Goal: Transaction & Acquisition: Purchase product/service

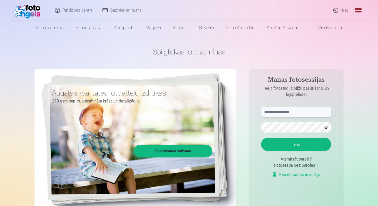
click at [299, 112] on input "text" at bounding box center [296, 112] width 70 height 10
click at [261, 138] on button "Ieiet" at bounding box center [296, 144] width 70 height 13
click at [325, 126] on button "button" at bounding box center [326, 128] width 10 height 10
drag, startPoint x: 292, startPoint y: 112, endPoint x: 313, endPoint y: 112, distance: 20.6
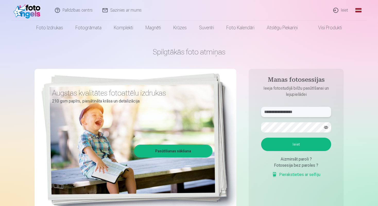
click at [313, 112] on input "**********" at bounding box center [296, 112] width 70 height 10
click at [261, 138] on button "Ieiet" at bounding box center [296, 144] width 70 height 13
click at [315, 112] on input "**********" at bounding box center [296, 112] width 70 height 10
click at [272, 112] on input "**********" at bounding box center [296, 112] width 70 height 10
click at [261, 138] on button "Ieiet" at bounding box center [296, 144] width 70 height 13
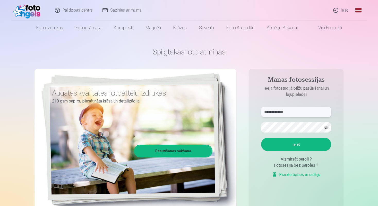
click at [296, 114] on input "**********" at bounding box center [296, 112] width 70 height 10
type input "**********"
click at [261, 138] on button "Ieiet" at bounding box center [296, 144] width 70 height 13
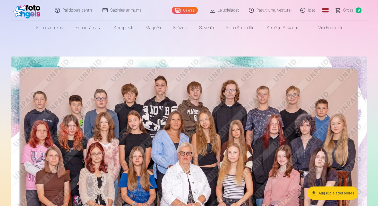
click at [351, 10] on span "Grozs" at bounding box center [348, 10] width 11 height 6
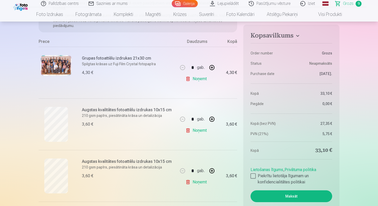
scroll to position [77, 0]
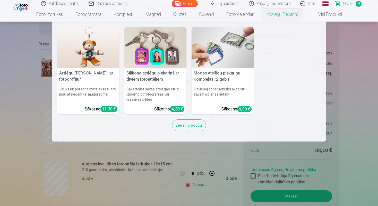
click at [172, 52] on img at bounding box center [155, 47] width 62 height 41
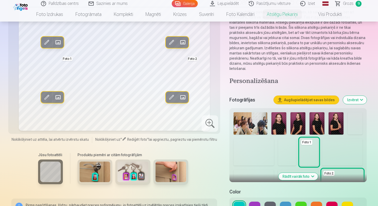
scroll to position [77, 0]
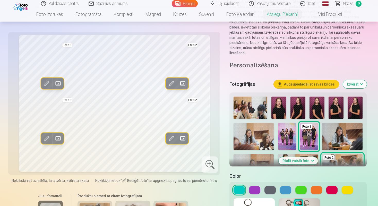
click at [297, 105] on img at bounding box center [297, 108] width 15 height 22
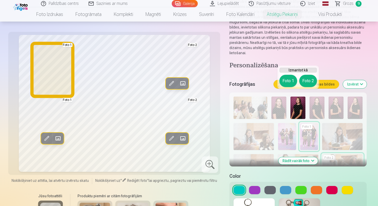
click at [293, 84] on button "Foto 1" at bounding box center [288, 81] width 18 height 12
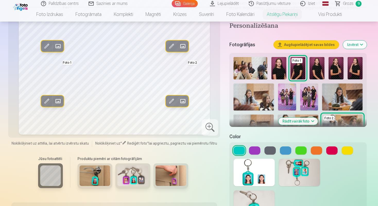
scroll to position [154, 0]
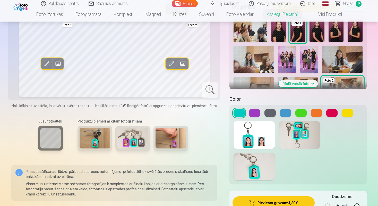
click at [255, 109] on button at bounding box center [254, 113] width 11 height 8
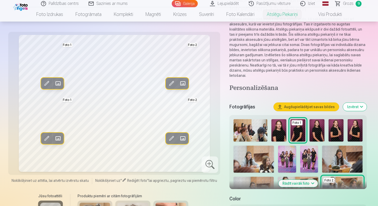
scroll to position [26, 0]
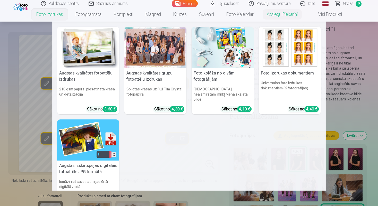
click at [303, 45] on img at bounding box center [289, 47] width 62 height 41
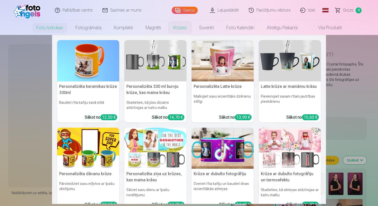
click at [178, 28] on link "Krūzes" at bounding box center [180, 28] width 26 height 14
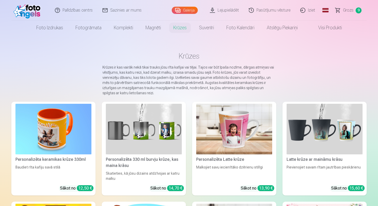
click at [350, 11] on span "Grozs" at bounding box center [348, 10] width 11 height 6
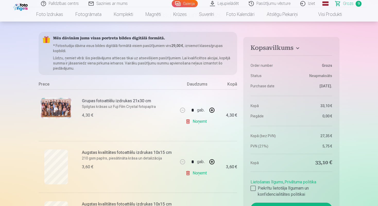
scroll to position [26, 0]
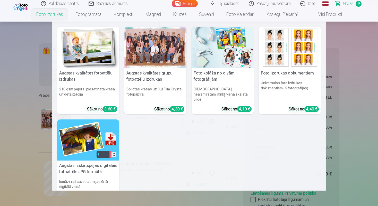
click at [61, 13] on link "Foto izdrukas" at bounding box center [49, 14] width 39 height 14
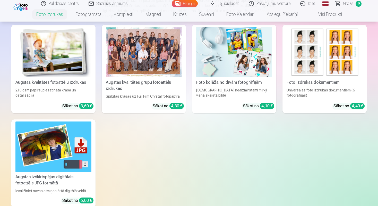
scroll to position [51, 0]
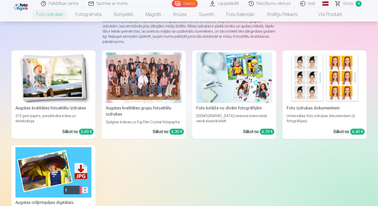
click at [262, 93] on img at bounding box center [234, 77] width 76 height 51
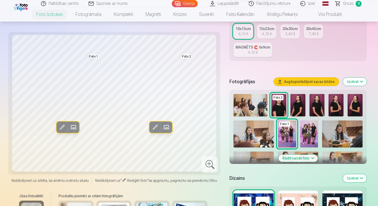
scroll to position [103, 0]
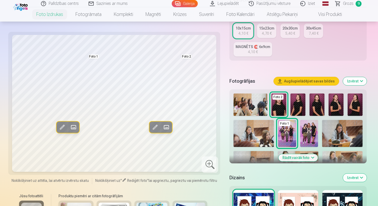
click at [309, 130] on img at bounding box center [309, 133] width 18 height 27
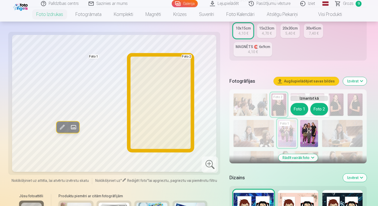
click at [322, 110] on button "Foto 2" at bounding box center [319, 109] width 18 height 12
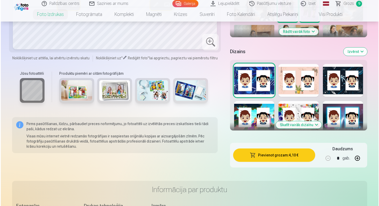
scroll to position [231, 0]
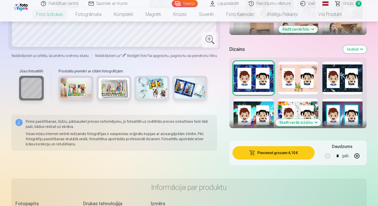
click at [264, 155] on button "Pievienot grozam : 4,10 €" at bounding box center [273, 152] width 82 height 13
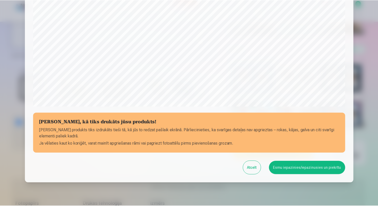
scroll to position [164, 0]
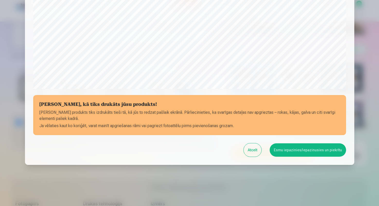
click at [299, 152] on button "Esmu iepazinies/iepazinusies un piekrītu" at bounding box center [308, 150] width 76 height 13
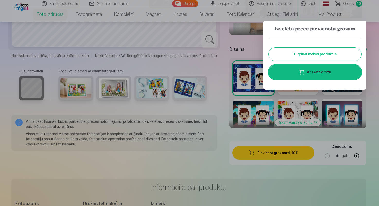
click at [318, 49] on button "Turpināt meklēt produktus" at bounding box center [315, 54] width 93 height 13
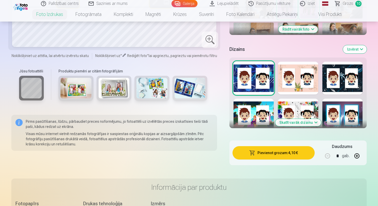
click at [353, 3] on link "Grozs 10" at bounding box center [348, 3] width 36 height 7
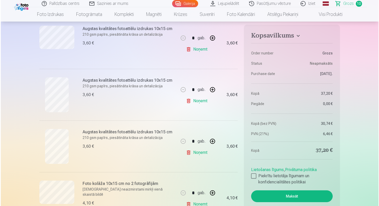
scroll to position [437, 0]
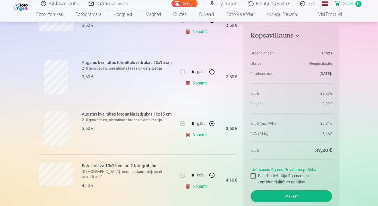
click at [192, 135] on link "Noņemt" at bounding box center [196, 135] width 23 height 10
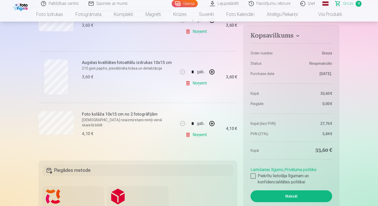
click at [189, 83] on link "Noņemt" at bounding box center [196, 83] width 23 height 10
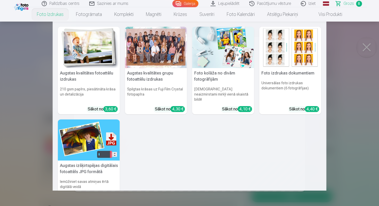
click at [56, 16] on link "Foto izdrukas" at bounding box center [50, 14] width 39 height 14
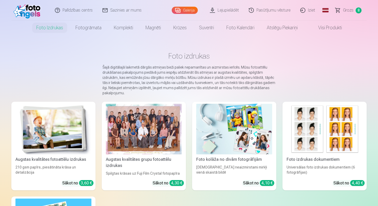
click at [232, 120] on img at bounding box center [234, 129] width 76 height 51
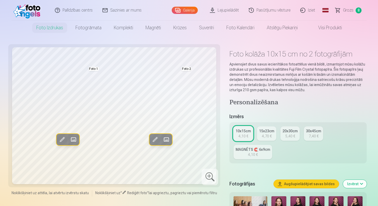
click at [267, 135] on div "4,70 €" at bounding box center [267, 136] width 10 height 5
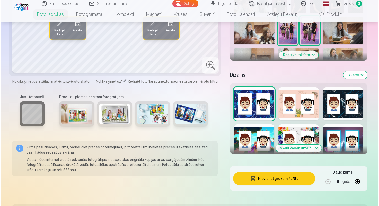
scroll to position [231, 0]
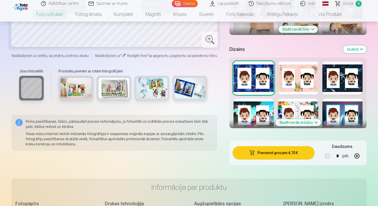
click at [284, 153] on button "Pievienot grozam : 4,70 €" at bounding box center [273, 152] width 82 height 13
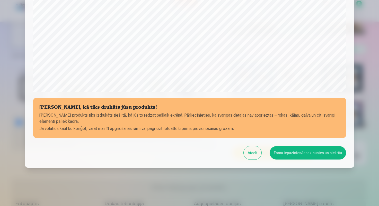
scroll to position [164, 0]
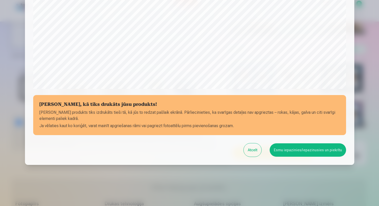
click at [284, 153] on button "Esmu iepazinies/iepazinusies un piekrītu" at bounding box center [308, 150] width 76 height 13
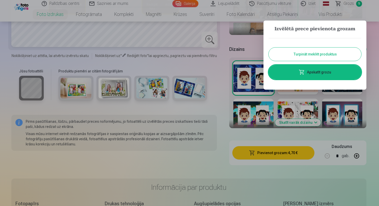
click at [313, 72] on link "Apskatīt grozu" at bounding box center [315, 72] width 93 height 14
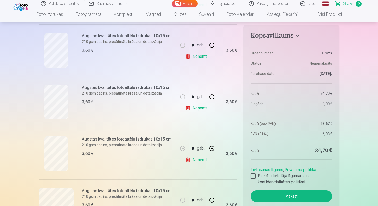
scroll to position [386, 0]
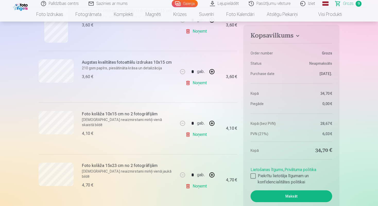
click at [187, 135] on link "Noņemt" at bounding box center [196, 135] width 23 height 10
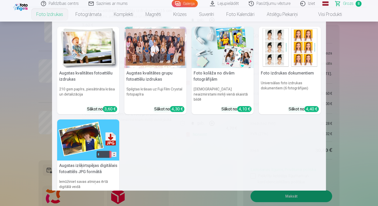
click at [215, 51] on img at bounding box center [222, 47] width 62 height 41
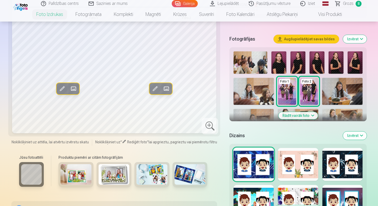
scroll to position [154, 0]
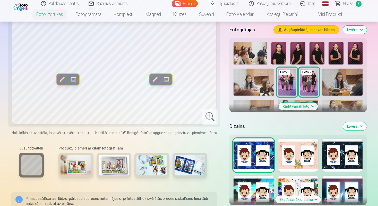
click at [298, 109] on button "Rādīt vairāk foto" at bounding box center [297, 106] width 39 height 7
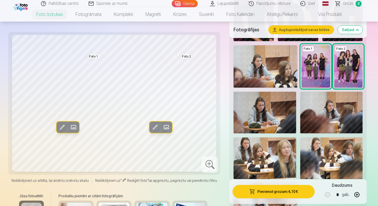
scroll to position [257, 0]
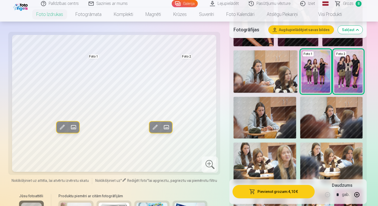
click at [270, 79] on img at bounding box center [265, 71] width 64 height 42
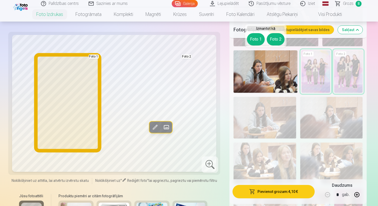
click at [253, 39] on button "Foto 1" at bounding box center [256, 39] width 18 height 12
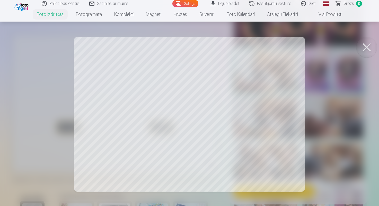
click at [364, 50] on button at bounding box center [366, 47] width 21 height 21
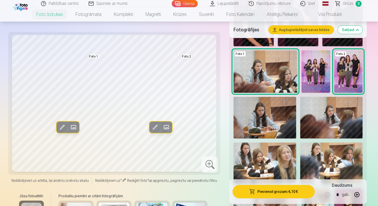
click at [281, 125] on img at bounding box center [264, 118] width 62 height 42
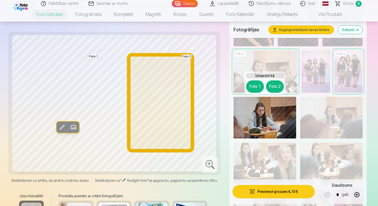
click at [276, 84] on button "Foto 2" at bounding box center [275, 87] width 18 height 12
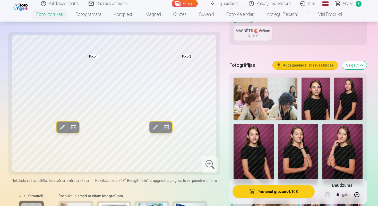
scroll to position [103, 0]
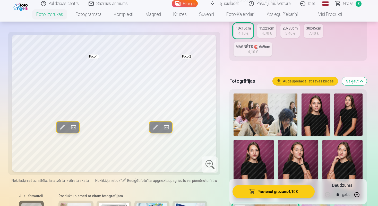
click at [209, 166] on div at bounding box center [209, 165] width 16 height 16
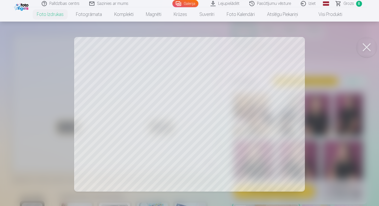
click at [301, 81] on div at bounding box center [189, 103] width 379 height 206
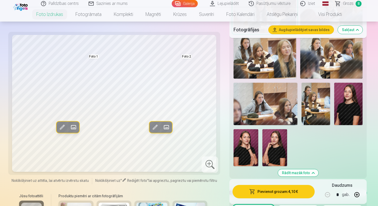
scroll to position [332, 0]
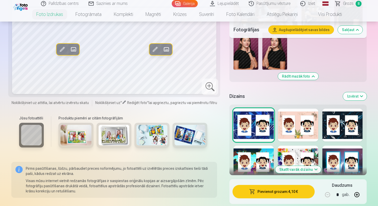
scroll to position [461, 0]
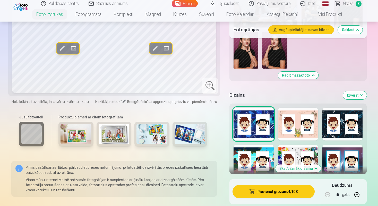
click at [82, 134] on img at bounding box center [75, 134] width 31 height 21
click at [307, 125] on div at bounding box center [298, 124] width 40 height 33
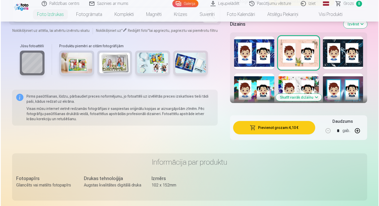
scroll to position [538, 0]
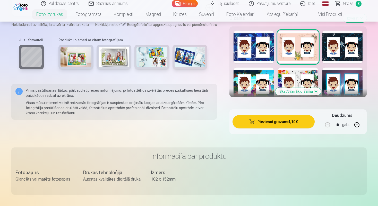
click at [312, 91] on button "Skatīt vairāk dizainu" at bounding box center [298, 91] width 46 height 7
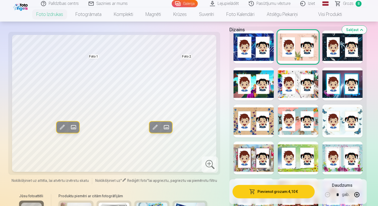
drag, startPoint x: 268, startPoint y: 113, endPoint x: 272, endPoint y: 111, distance: 4.4
click at [269, 113] on div at bounding box center [253, 121] width 40 height 33
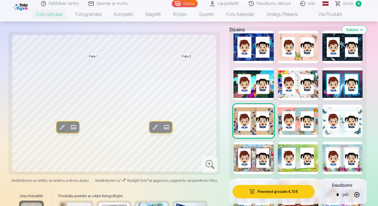
click at [270, 193] on button "Pievienot grozam : 4,10 €" at bounding box center [273, 191] width 82 height 13
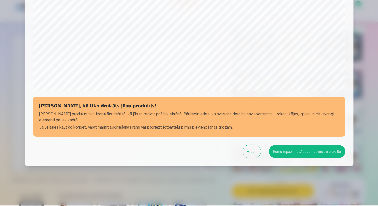
scroll to position [164, 0]
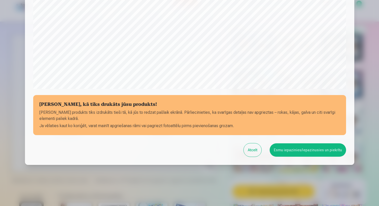
click at [307, 151] on button "Esmu iepazinies/iepazinusies un piekrītu" at bounding box center [308, 150] width 76 height 13
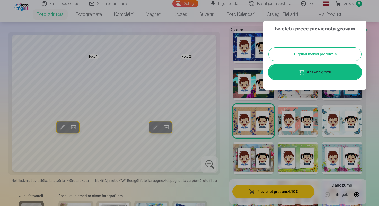
click at [330, 70] on link "Apskatīt grozu" at bounding box center [315, 72] width 93 height 14
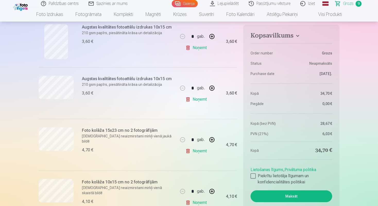
scroll to position [412, 0]
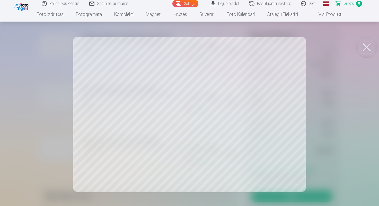
click at [365, 47] on button at bounding box center [366, 47] width 21 height 21
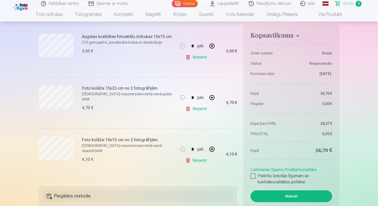
click at [193, 106] on link "Noņemt" at bounding box center [196, 109] width 23 height 10
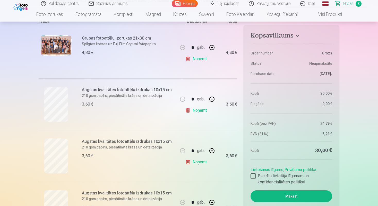
scroll to position [51, 0]
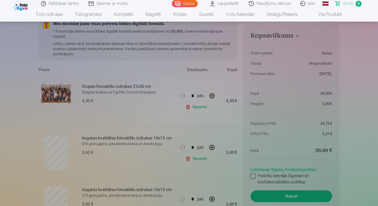
click at [62, 13] on link "Foto izdrukas" at bounding box center [49, 14] width 39 height 14
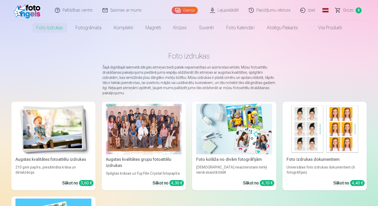
click at [239, 128] on img at bounding box center [234, 129] width 76 height 51
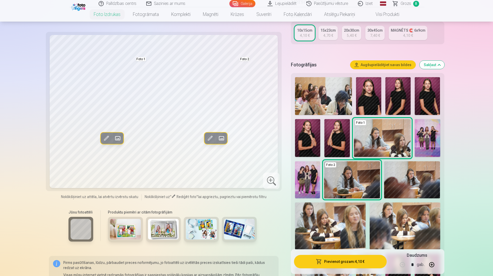
scroll to position [103, 0]
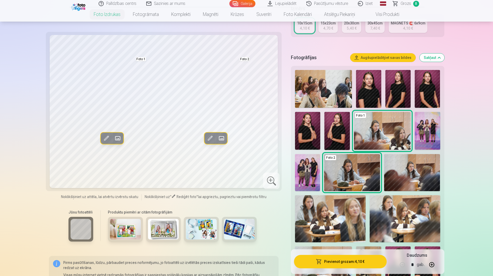
click at [311, 167] on img at bounding box center [307, 172] width 25 height 37
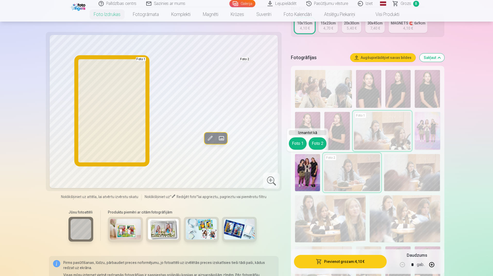
click at [300, 146] on button "Foto 1" at bounding box center [298, 143] width 18 height 12
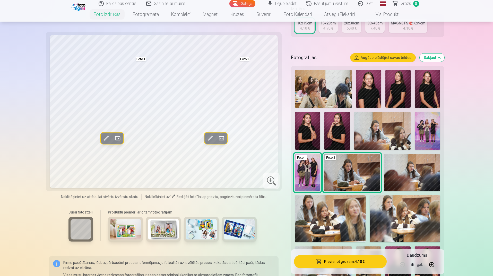
click at [377, 132] on img at bounding box center [426, 131] width 25 height 38
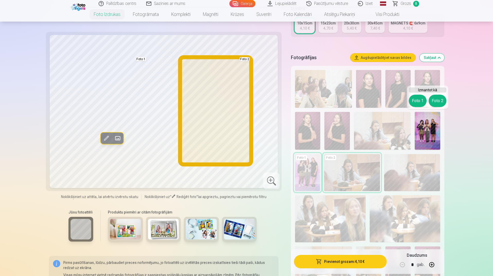
click at [377, 102] on button "Foto 2" at bounding box center [437, 101] width 18 height 12
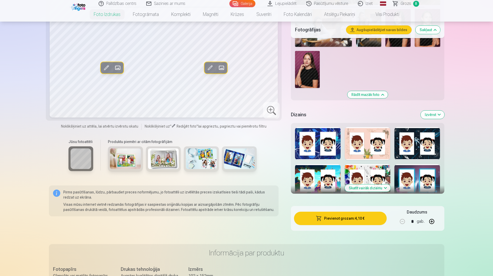
scroll to position [360, 0]
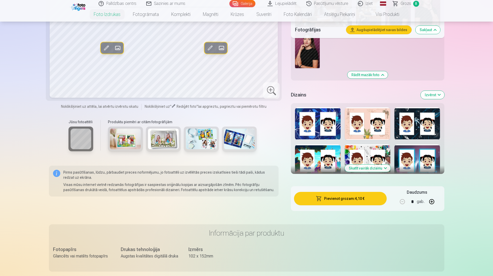
click at [377, 166] on button "Skatīt vairāk dizainu" at bounding box center [367, 168] width 46 height 7
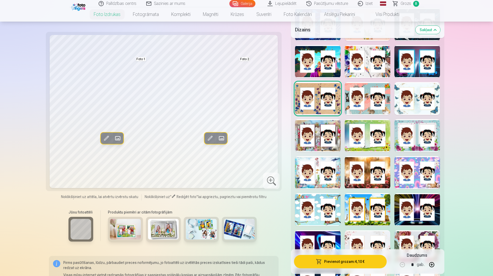
scroll to position [463, 0]
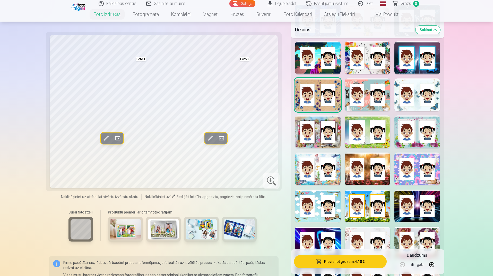
click at [377, 181] on div at bounding box center [367, 169] width 46 height 33
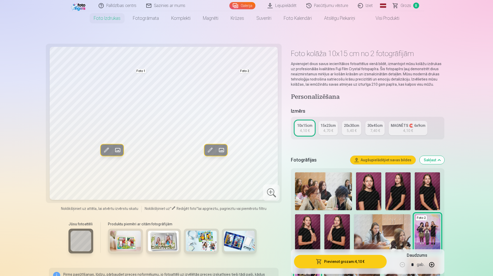
scroll to position [0, 0]
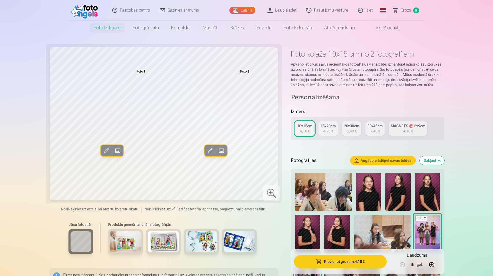
click at [324, 124] on div "15x23cm" at bounding box center [327, 125] width 15 height 5
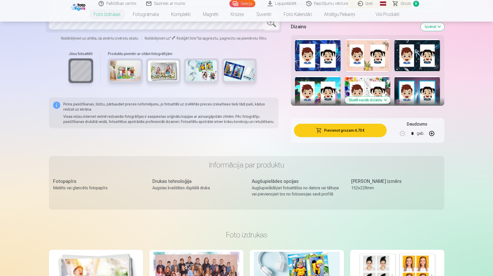
scroll to position [362, 0]
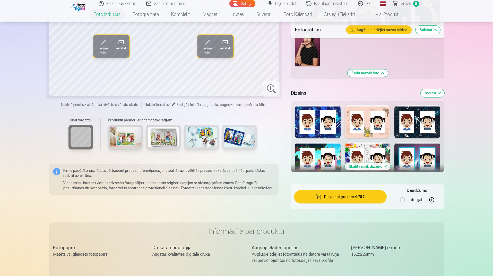
click at [362, 164] on button "Skatīt vairāk dizainu" at bounding box center [367, 166] width 46 height 7
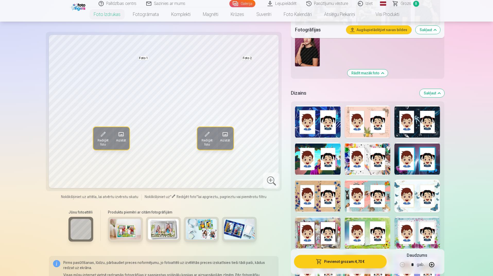
click at [362, 164] on div at bounding box center [367, 158] width 46 height 33
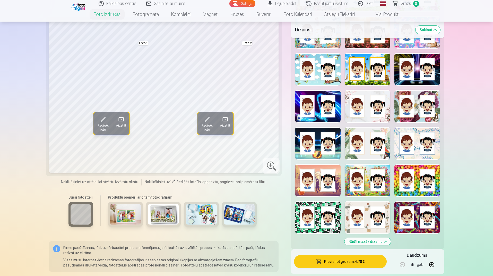
scroll to position [645, 0]
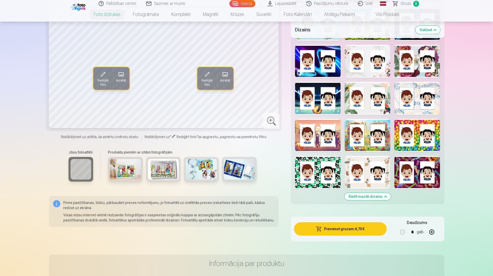
click at [377, 177] on div at bounding box center [367, 172] width 46 height 33
click at [377, 176] on div at bounding box center [417, 172] width 46 height 33
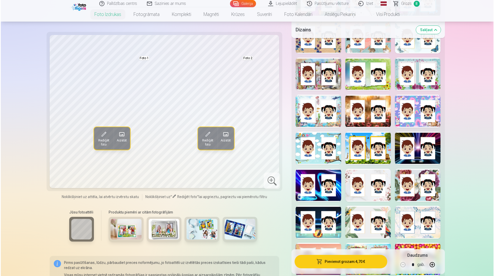
scroll to position [516, 0]
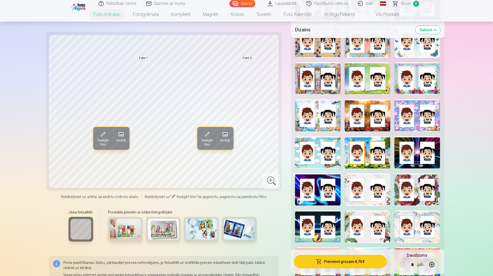
click at [346, 206] on button "Pievienot grozam : 4,70 €" at bounding box center [340, 261] width 92 height 13
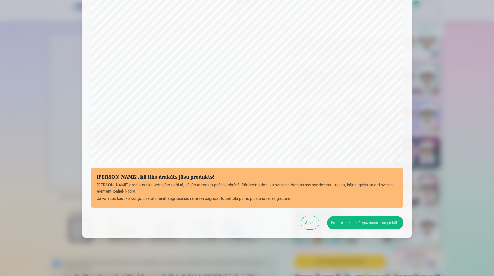
scroll to position [94, 0]
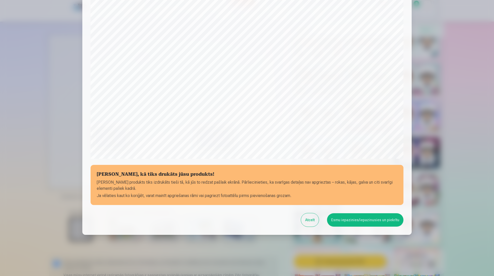
click at [349, 206] on button "Esmu iepazinies/iepazinusies un piekrītu" at bounding box center [365, 219] width 76 height 13
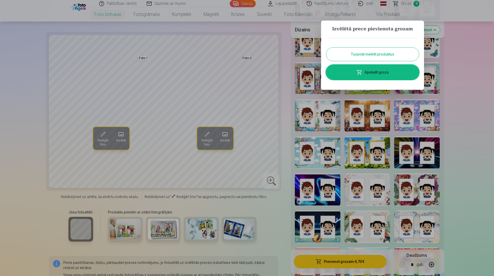
click at [377, 73] on link "Apskatīt grozu" at bounding box center [372, 72] width 93 height 14
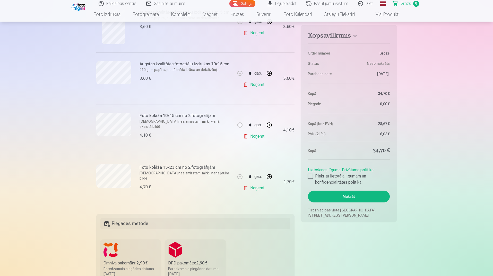
scroll to position [360, 0]
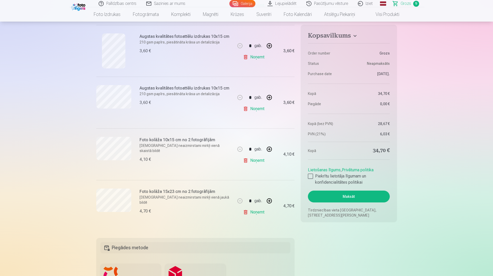
click at [255, 108] on link "Noņemt" at bounding box center [254, 109] width 23 height 10
